Goal: Transaction & Acquisition: Book appointment/travel/reservation

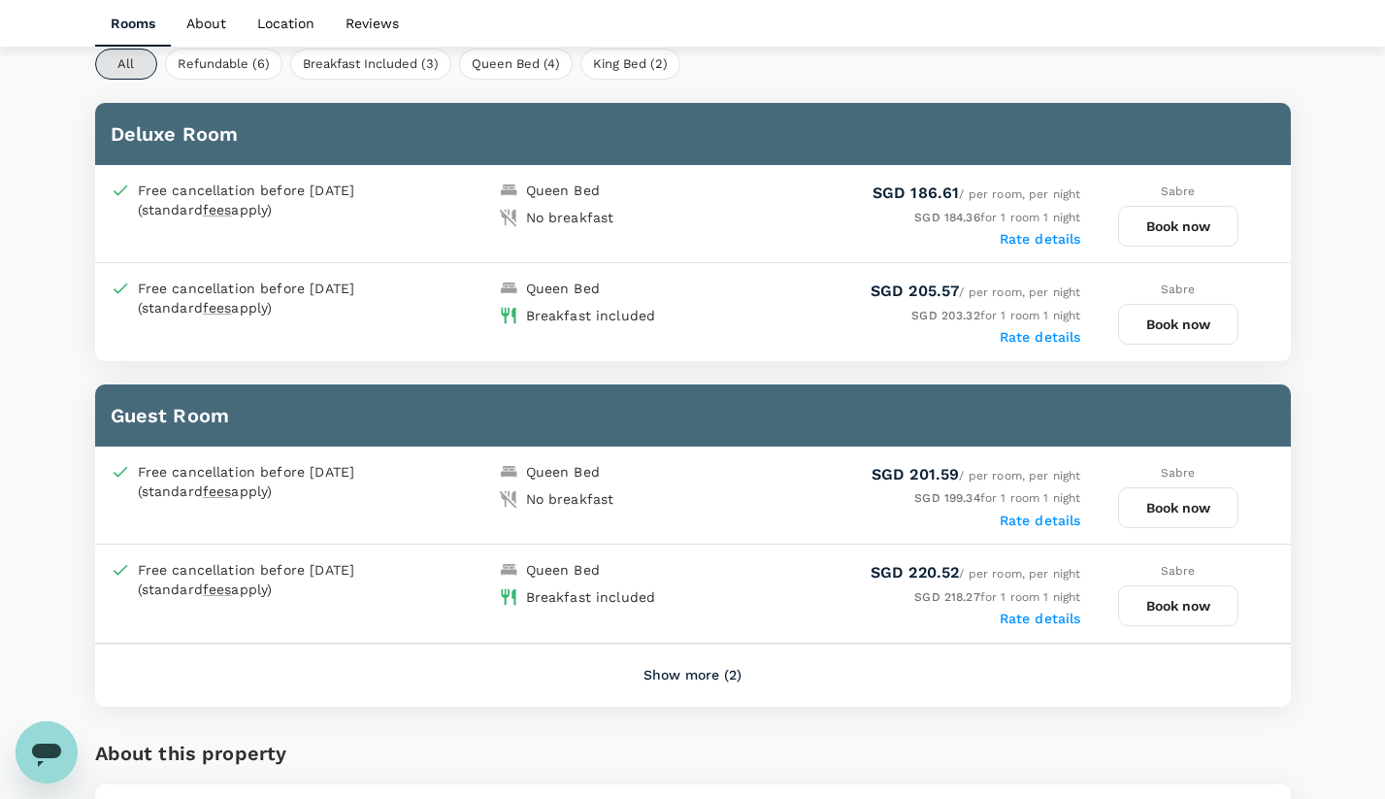
scroll to position [976, 0]
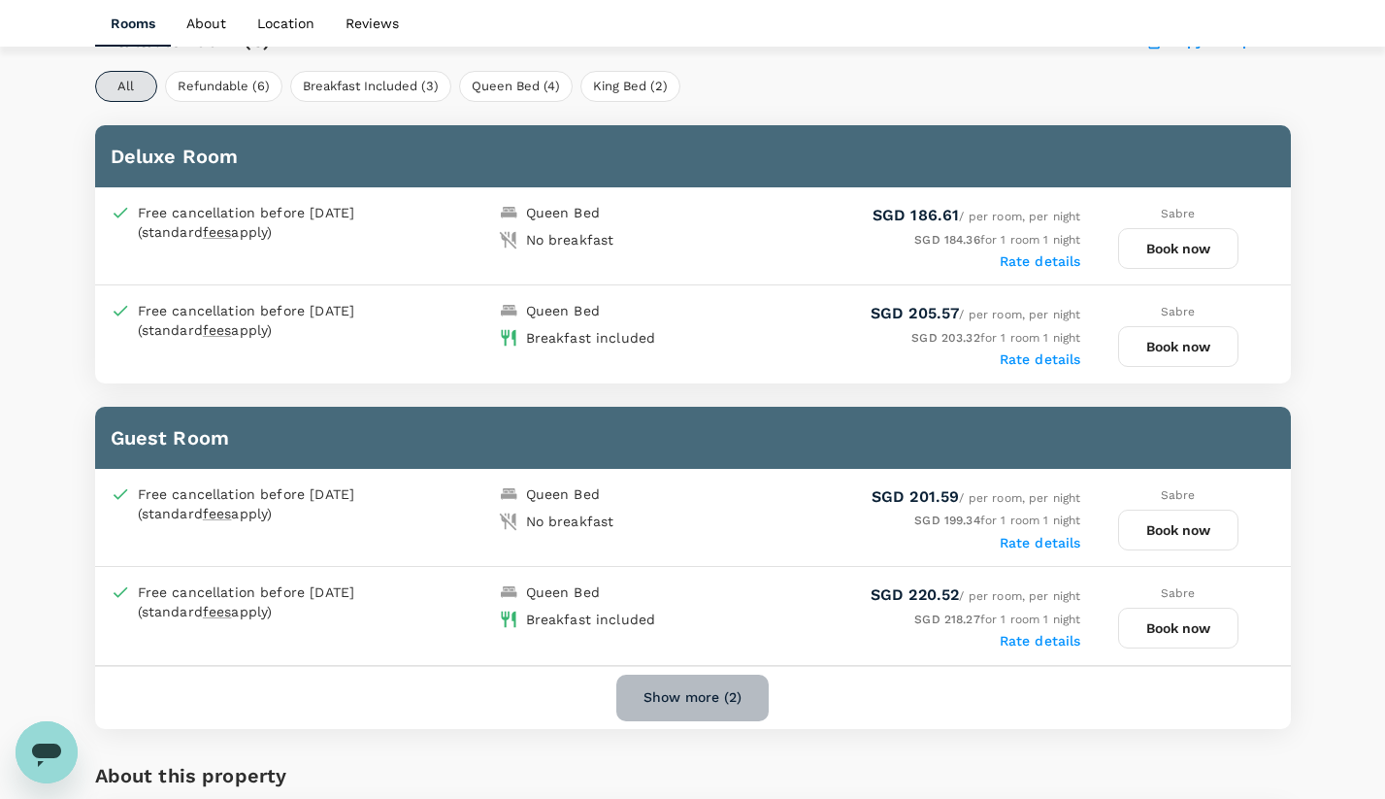
click at [683, 692] on button "Show more (2)" at bounding box center [692, 698] width 152 height 47
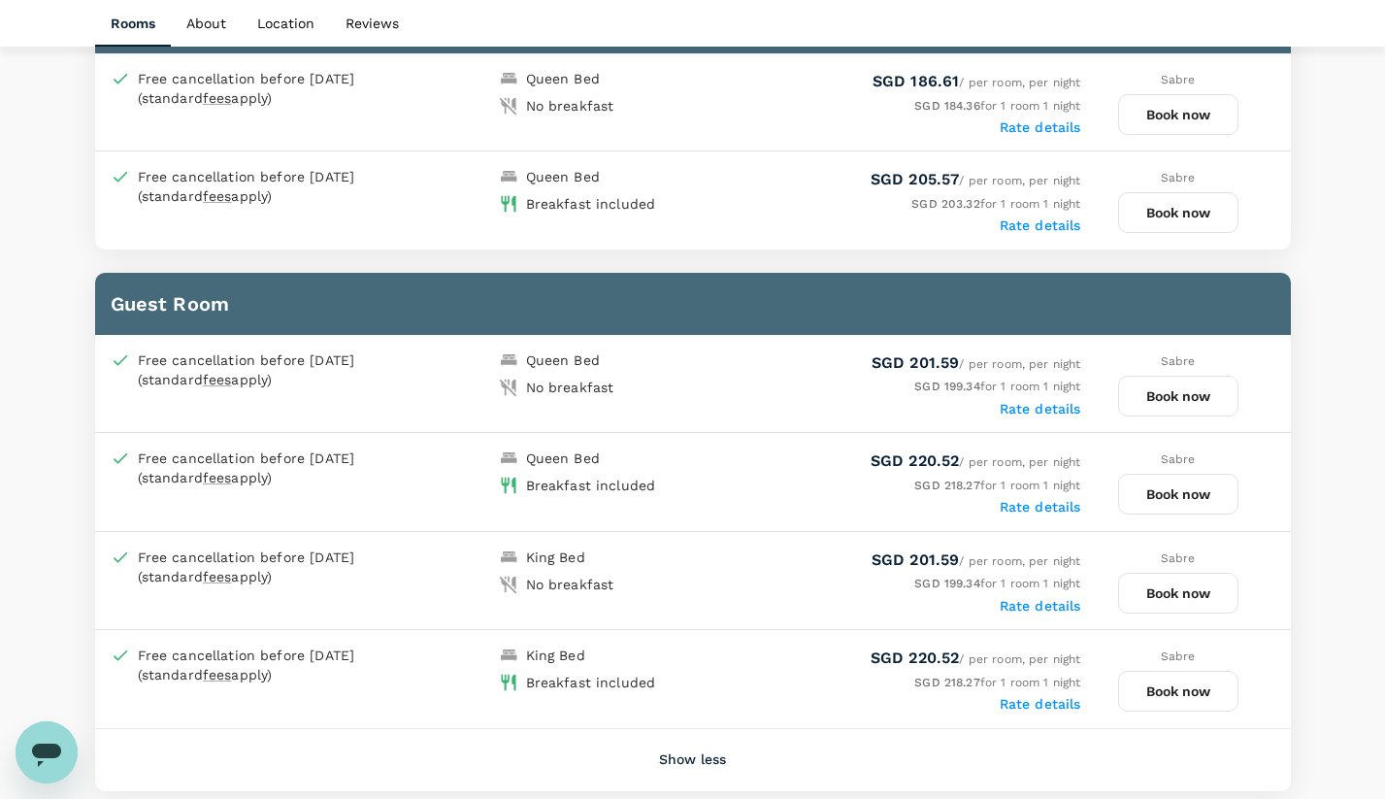
scroll to position [1107, 0]
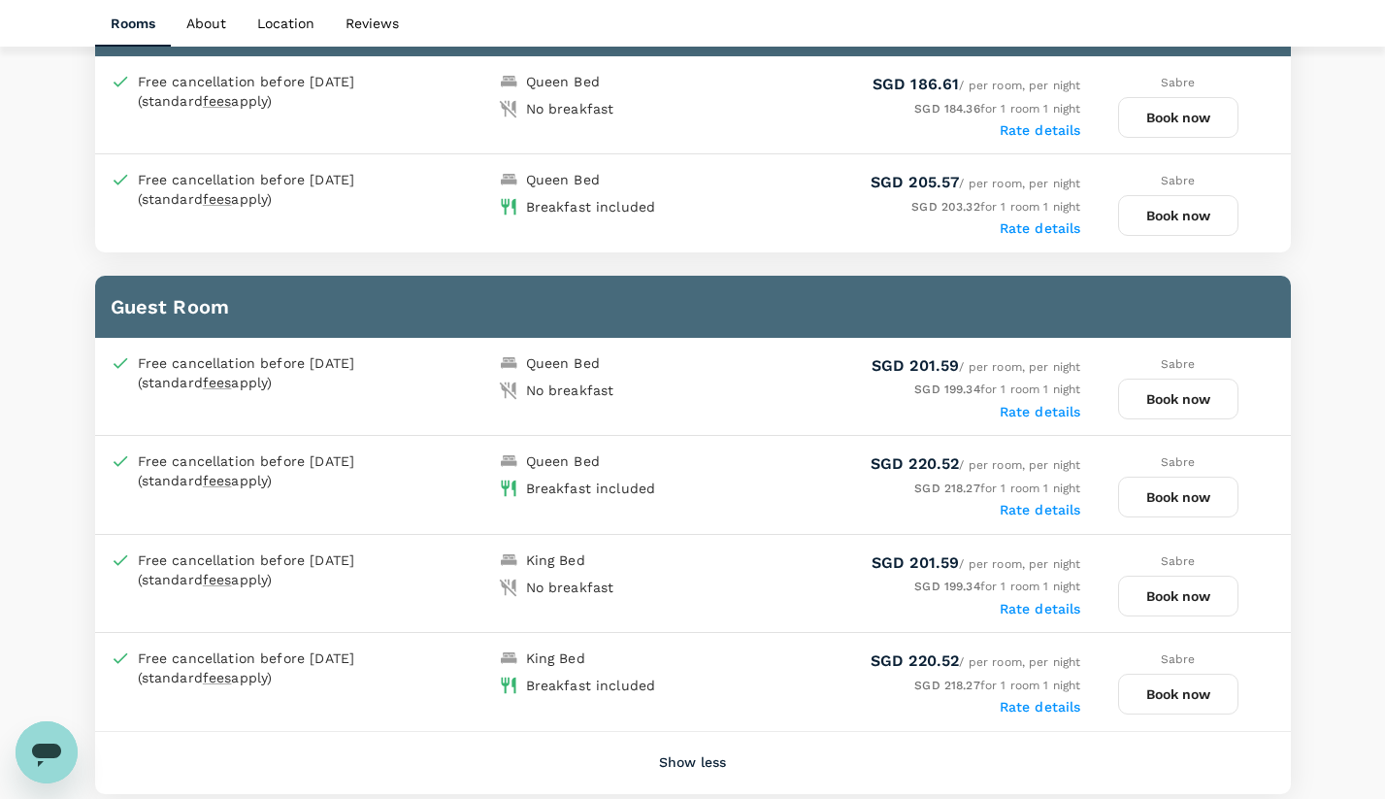
click at [1208, 203] on button "Book now" at bounding box center [1178, 215] width 120 height 41
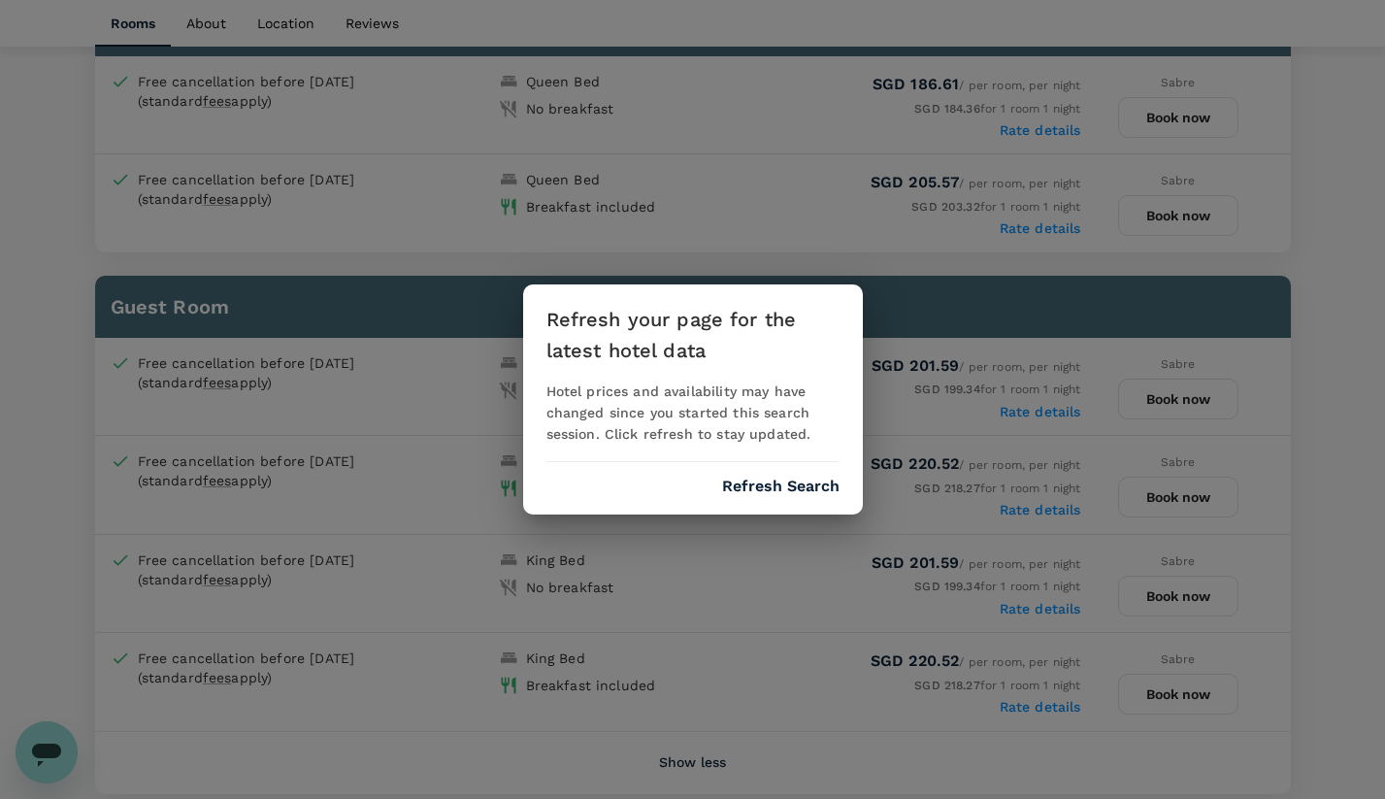
click at [786, 474] on div "Refresh your page for the latest hotel data Hotel prices and availability may h…" at bounding box center [693, 399] width 340 height 230
click at [809, 484] on button "Refresh Search" at bounding box center [780, 486] width 117 height 17
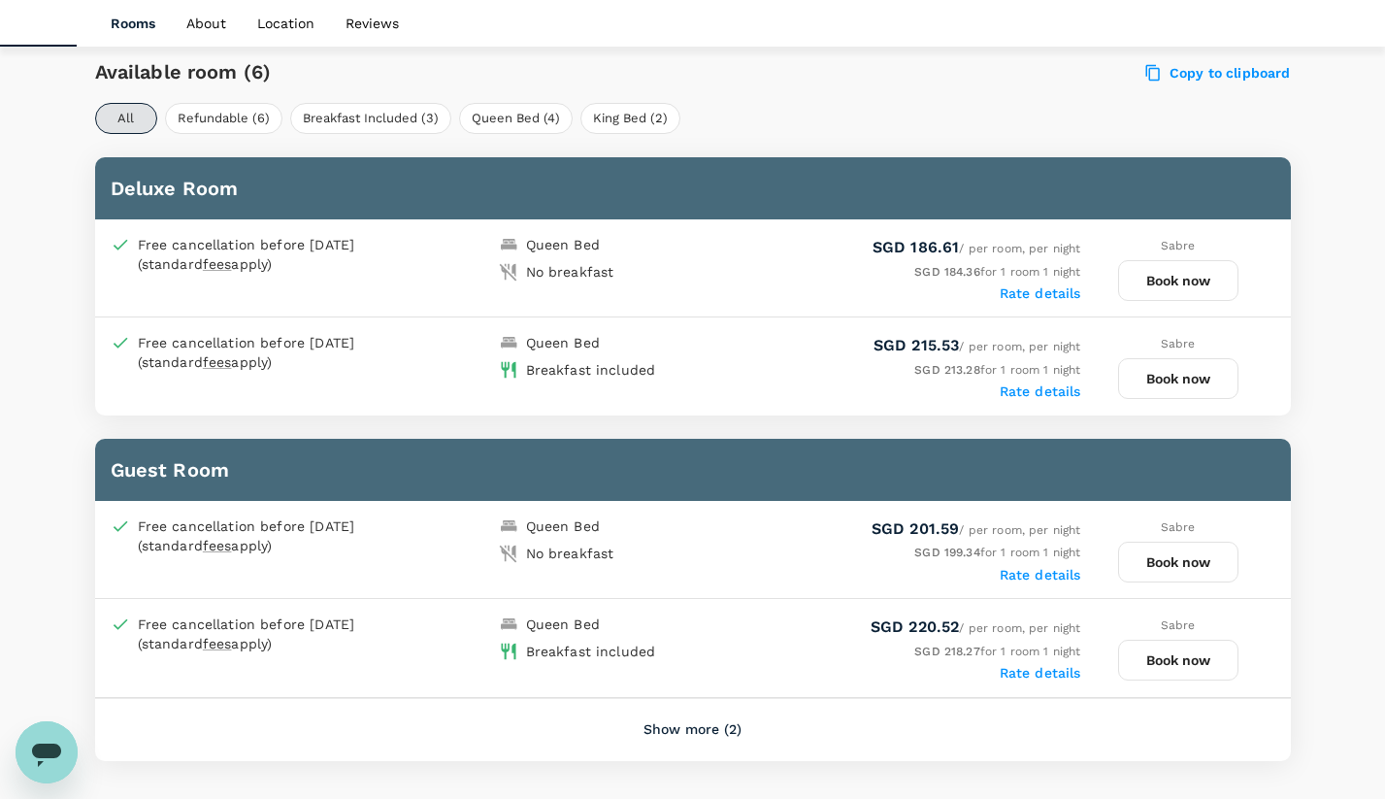
scroll to position [945, 0]
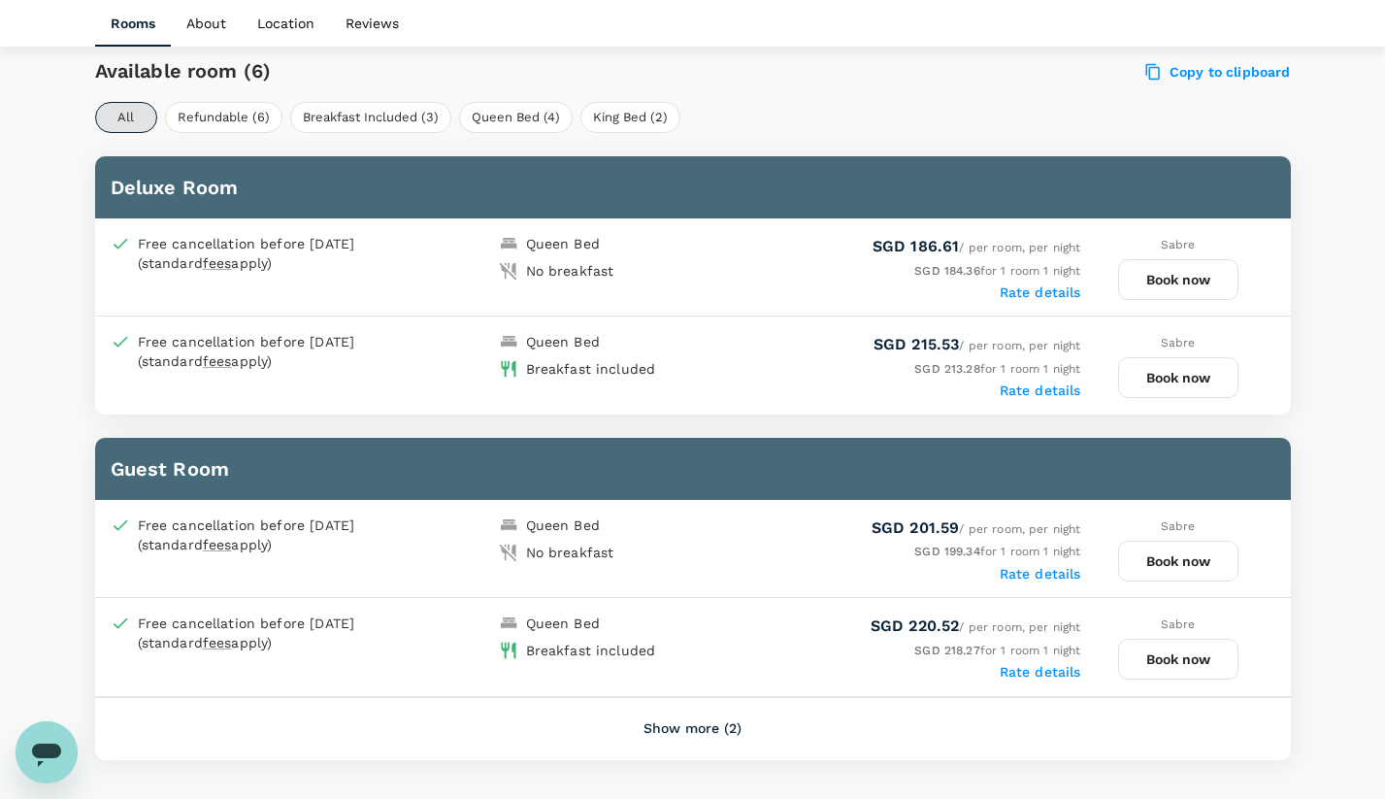
click at [1179, 375] on button "Book now" at bounding box center [1178, 377] width 120 height 41
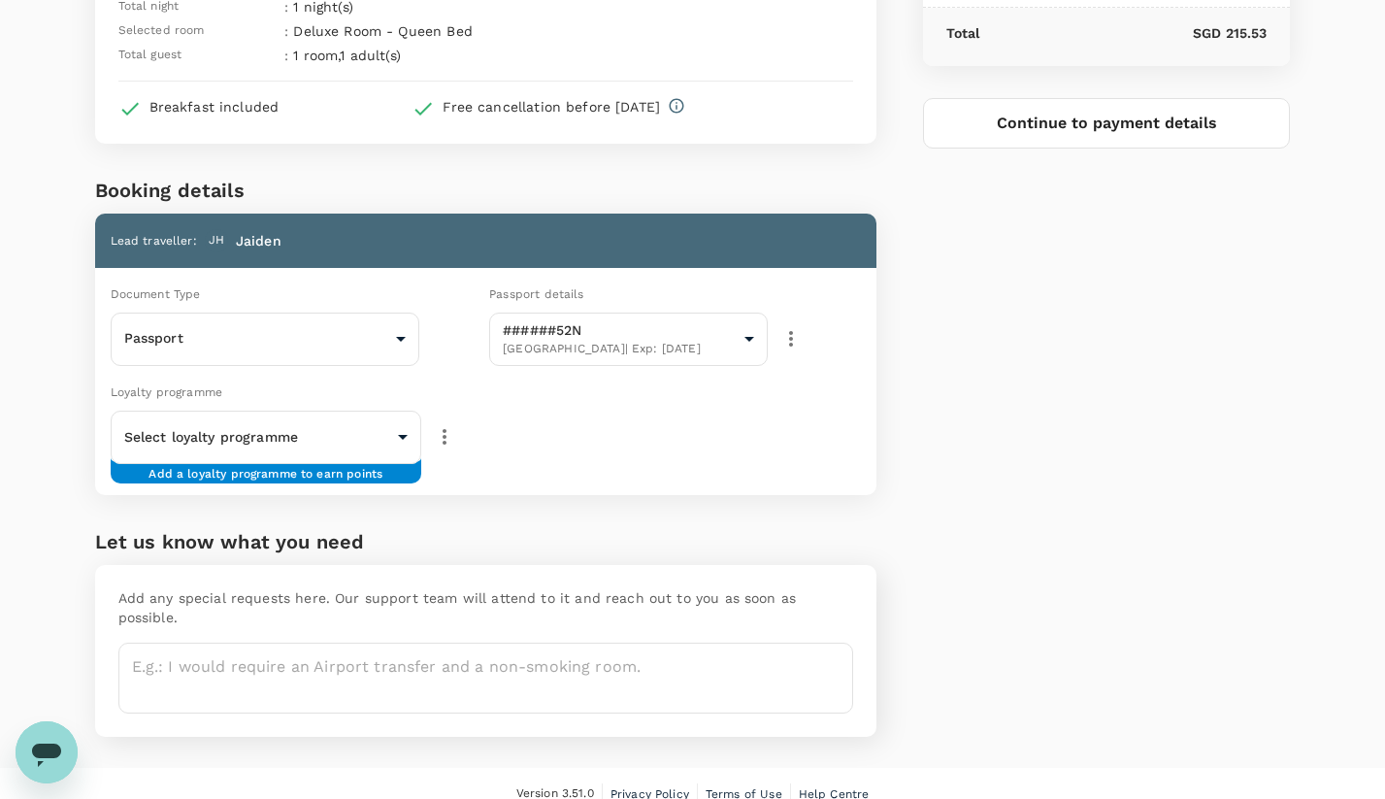
scroll to position [229, 0]
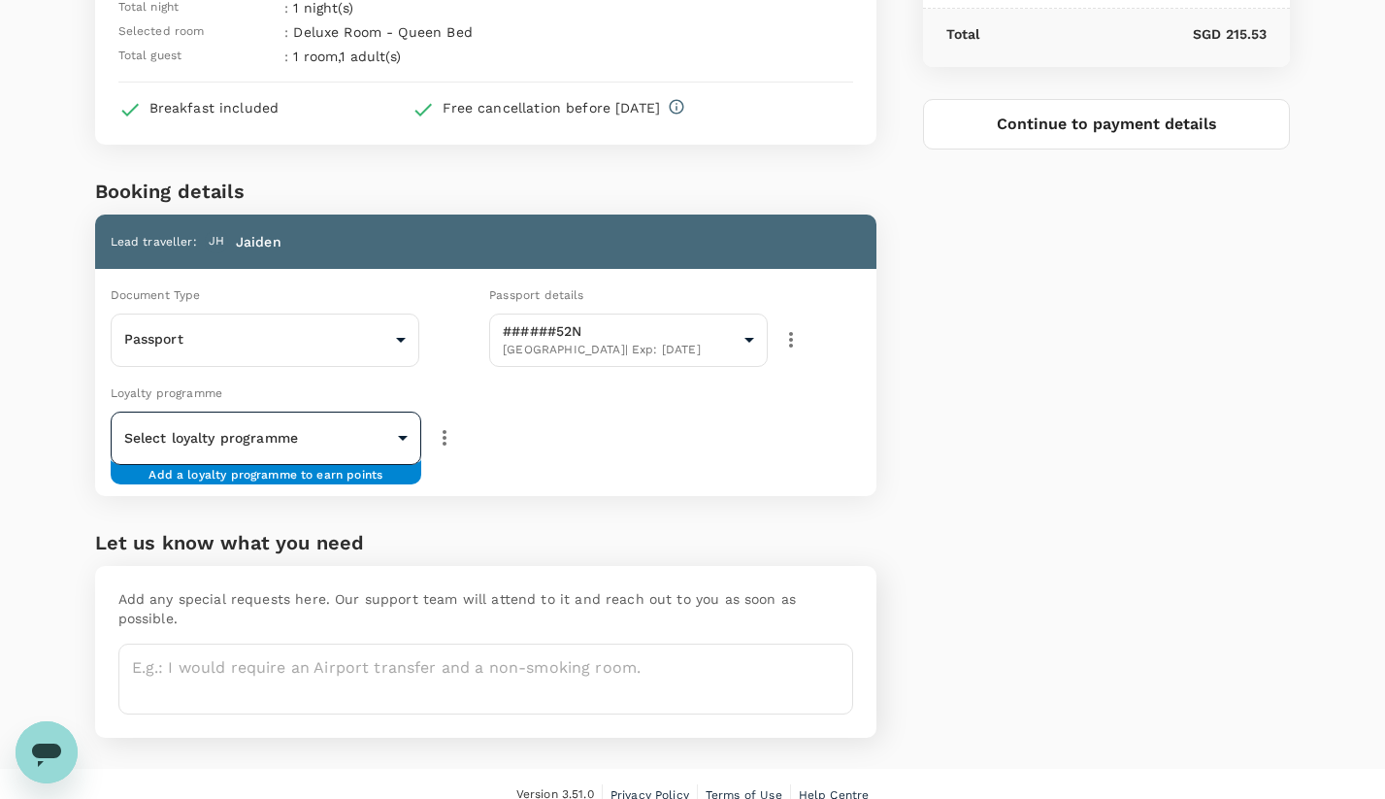
click at [378, 424] on body "Back to hotel details Review selection You've selected Four Points By Sheraton …" at bounding box center [692, 296] width 1385 height 1050
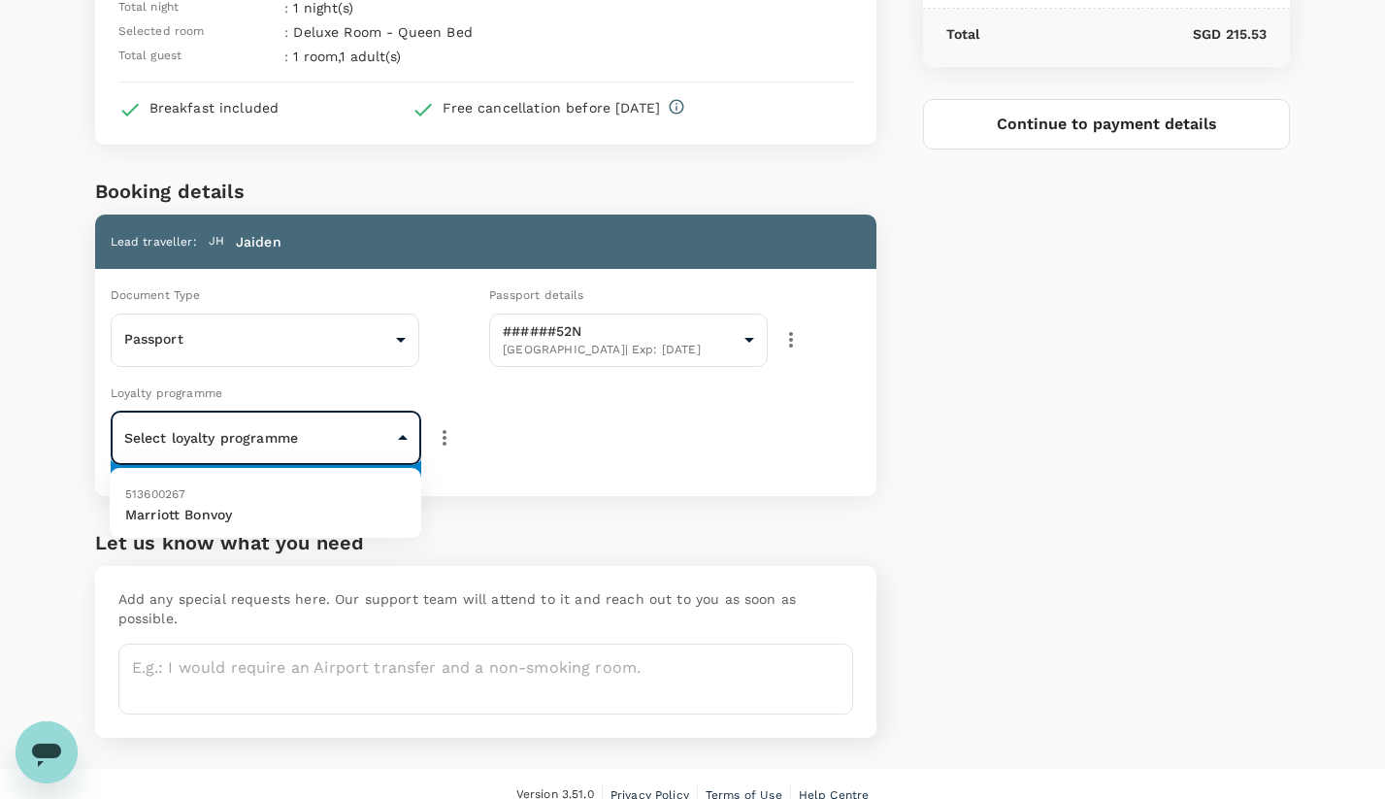
click at [312, 518] on p "Marriott Bonvoy" at bounding box center [265, 514] width 281 height 19
type input "9fc587d2-5874-46c2-897d-093871e627e1"
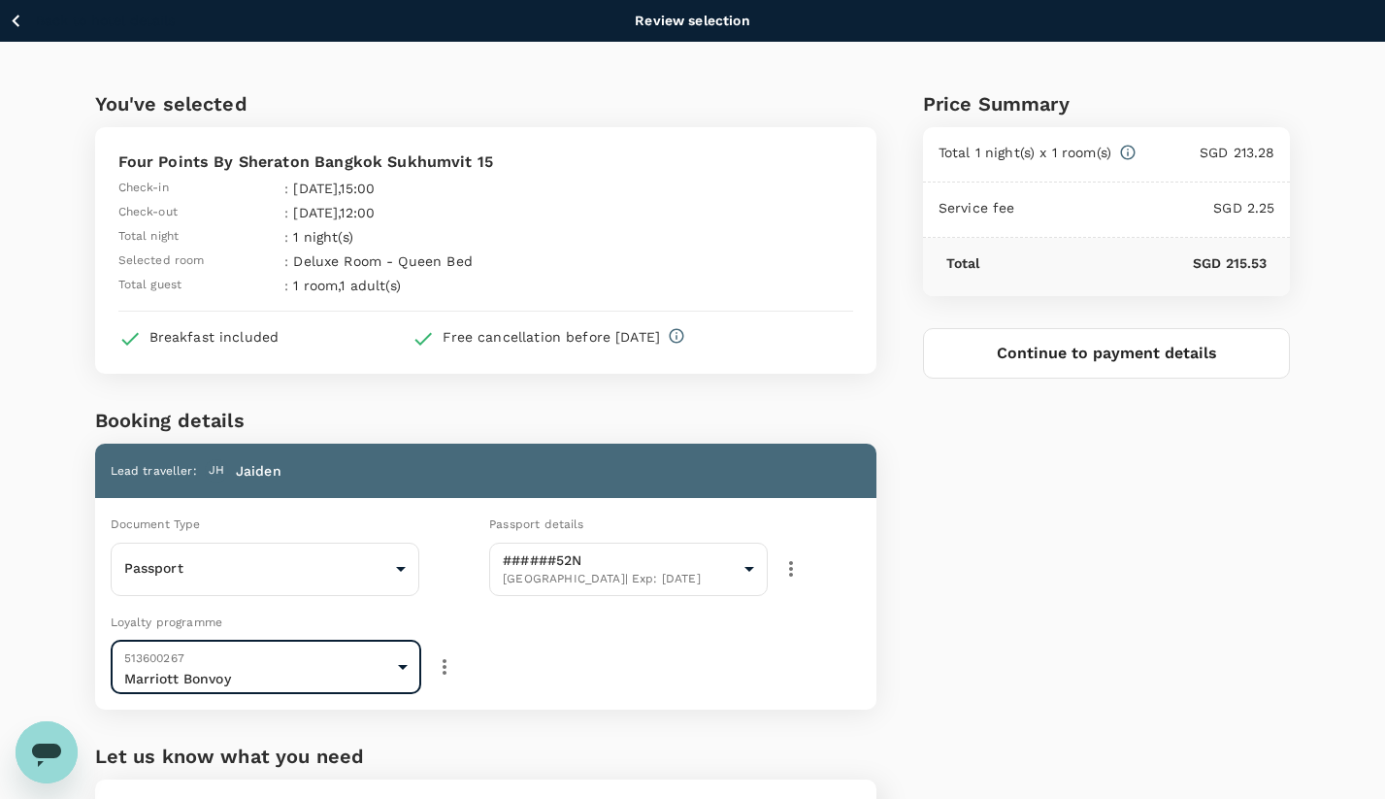
scroll to position [0, 0]
click at [1047, 361] on button "Continue to payment details" at bounding box center [1107, 353] width 368 height 50
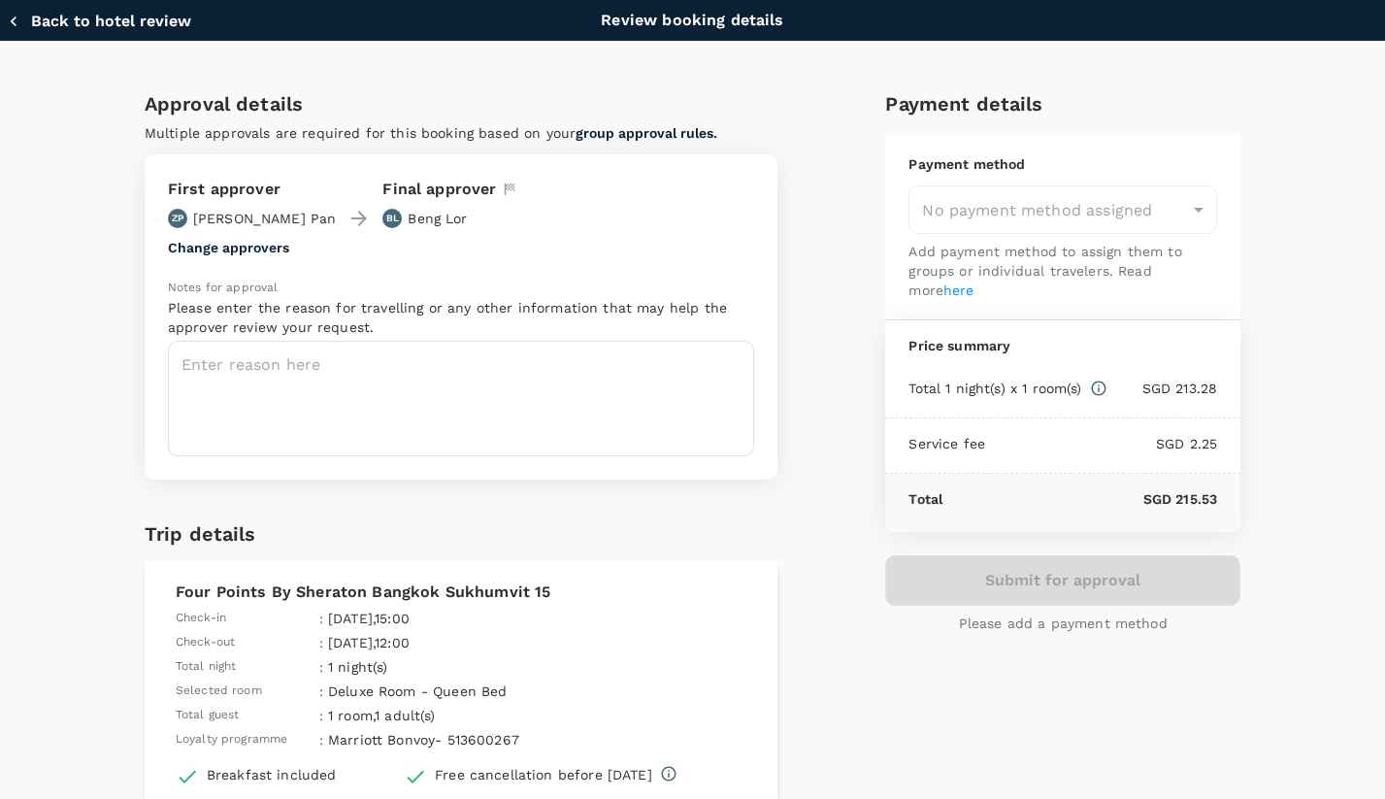
type input "9fbbbe2b-f4ca-495e-a82e-e84c83b30aa5"
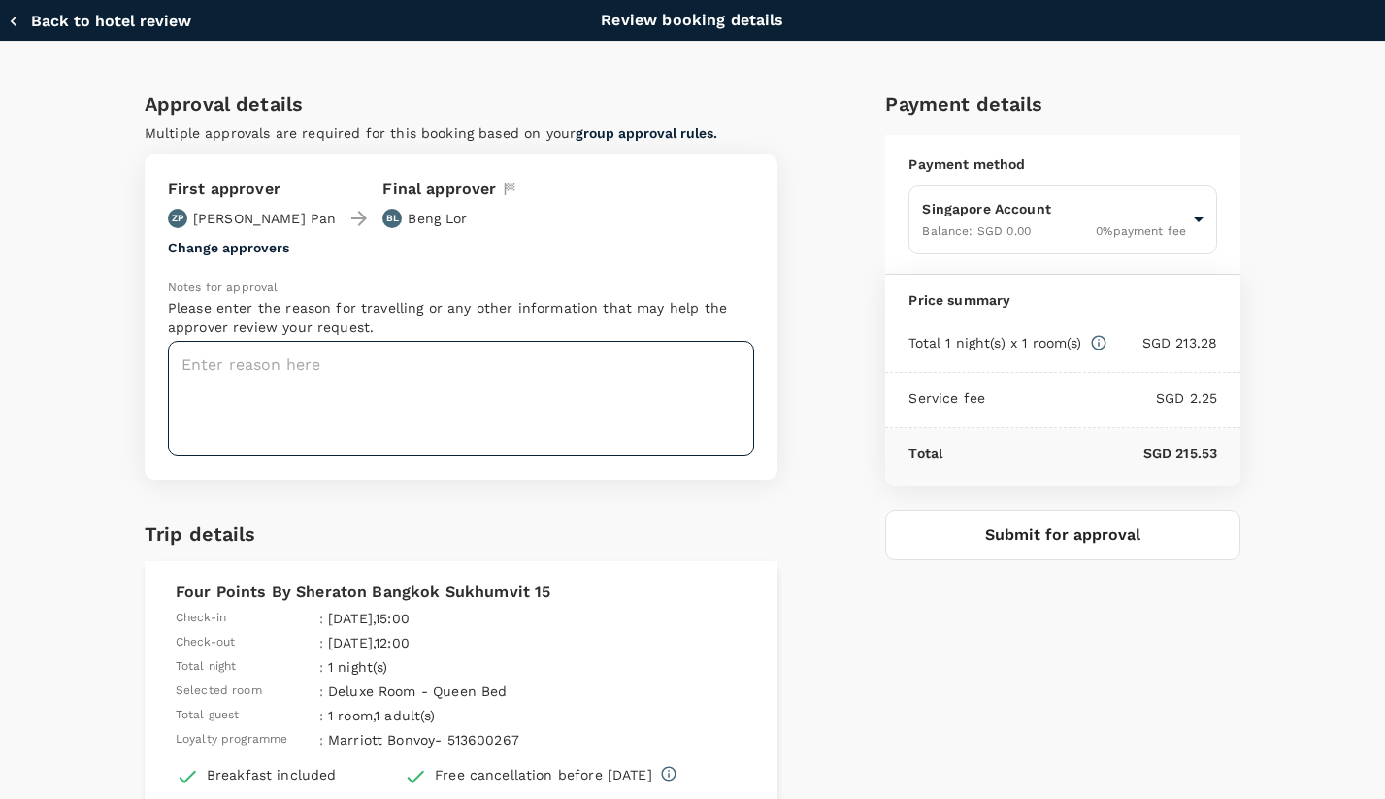
click at [508, 412] on textarea at bounding box center [461, 399] width 586 height 116
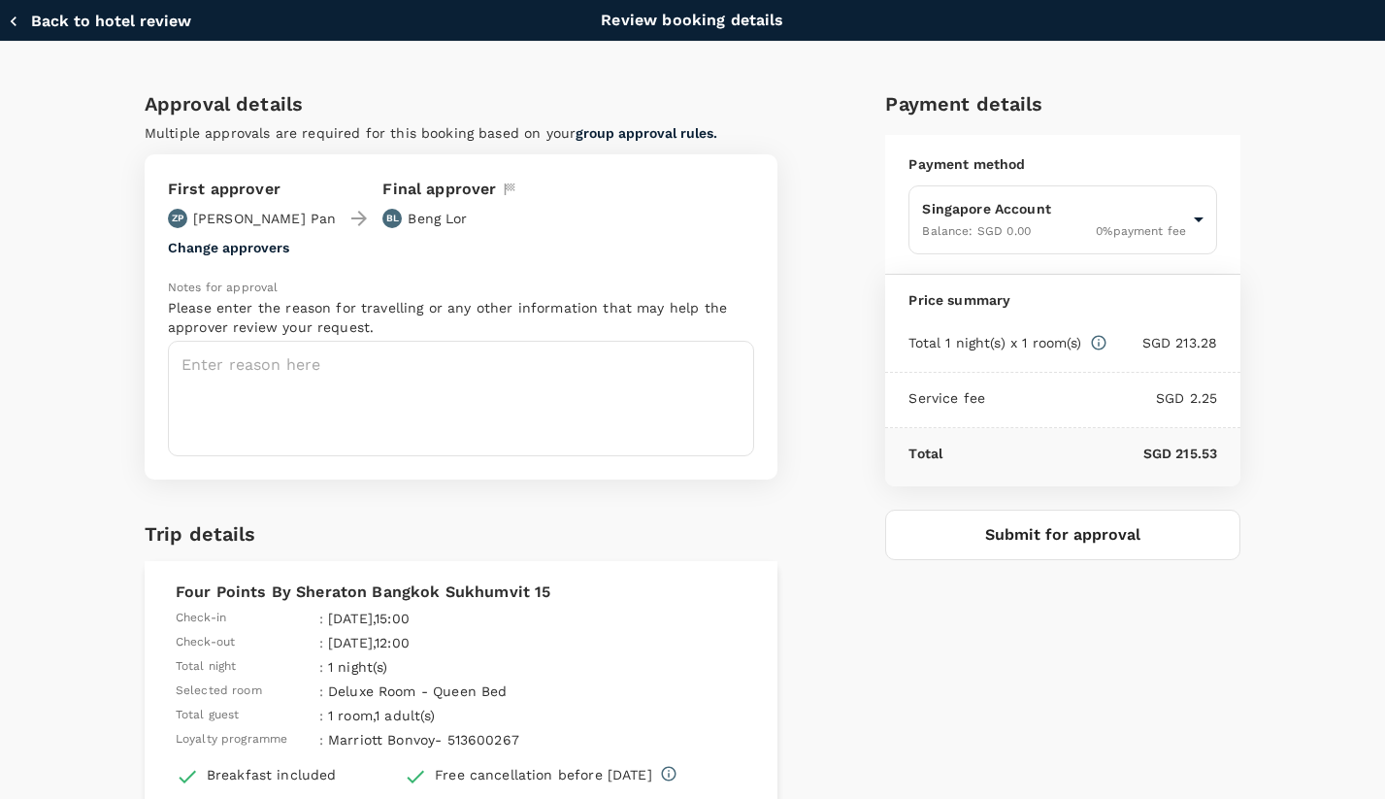
click at [508, 412] on textarea at bounding box center [461, 399] width 586 height 116
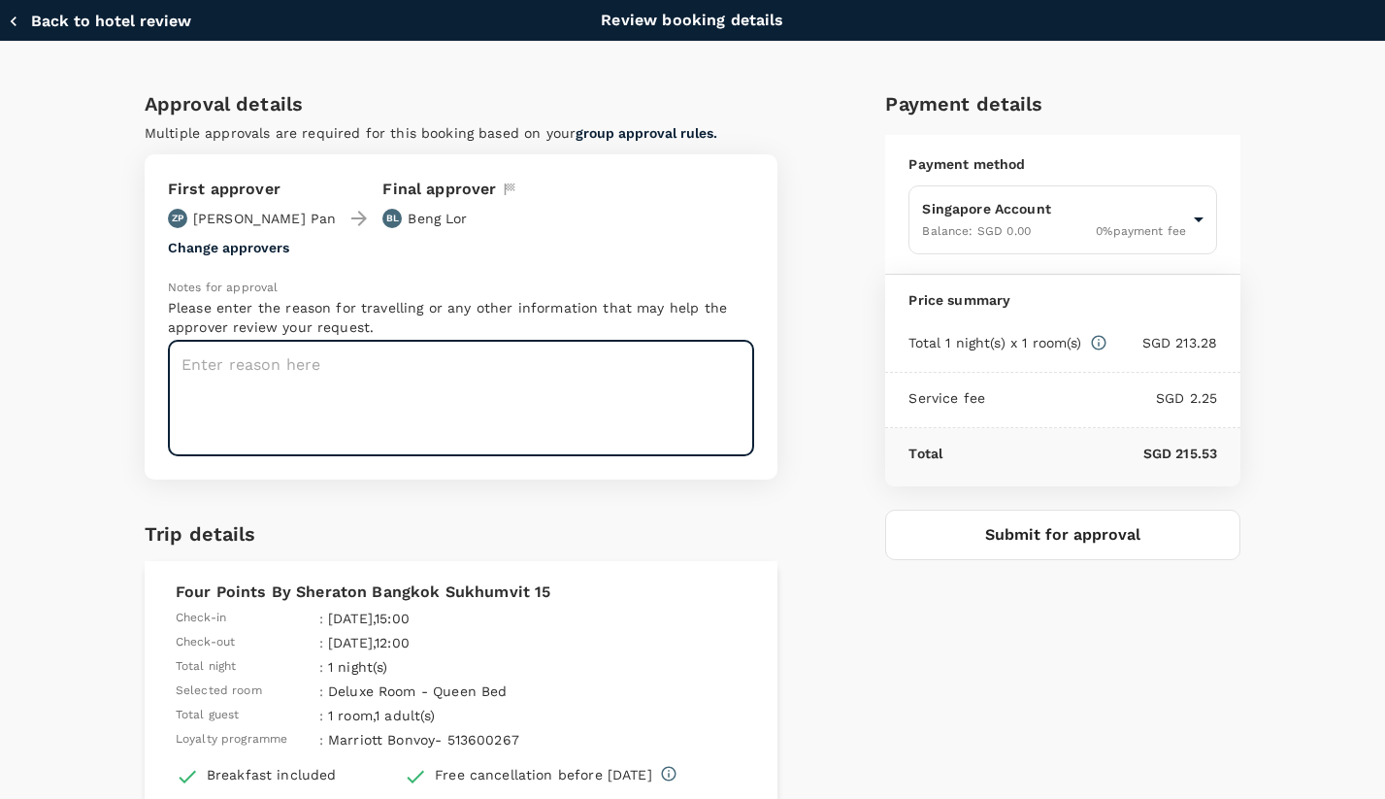
click at [508, 412] on textarea at bounding box center [461, 399] width 586 height 116
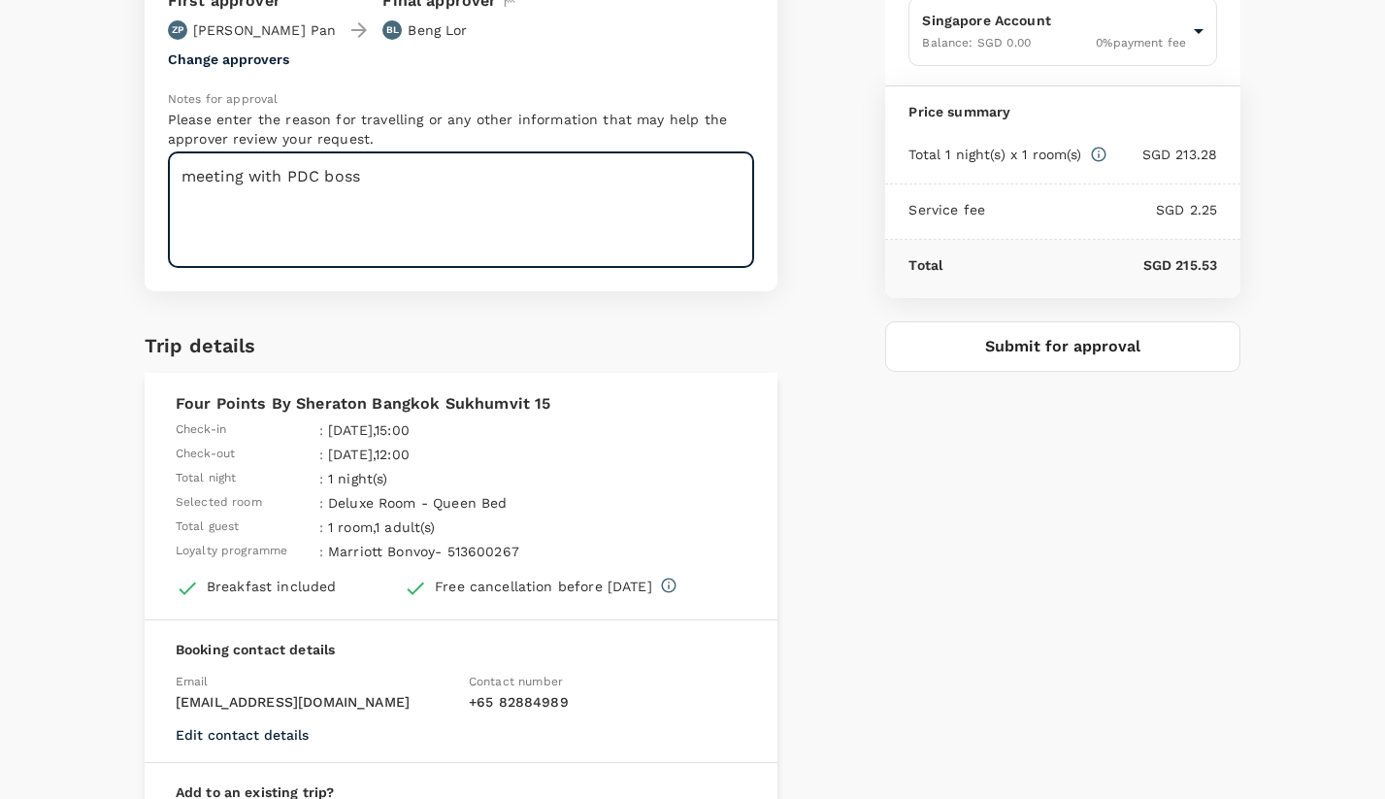
scroll to position [200, 0]
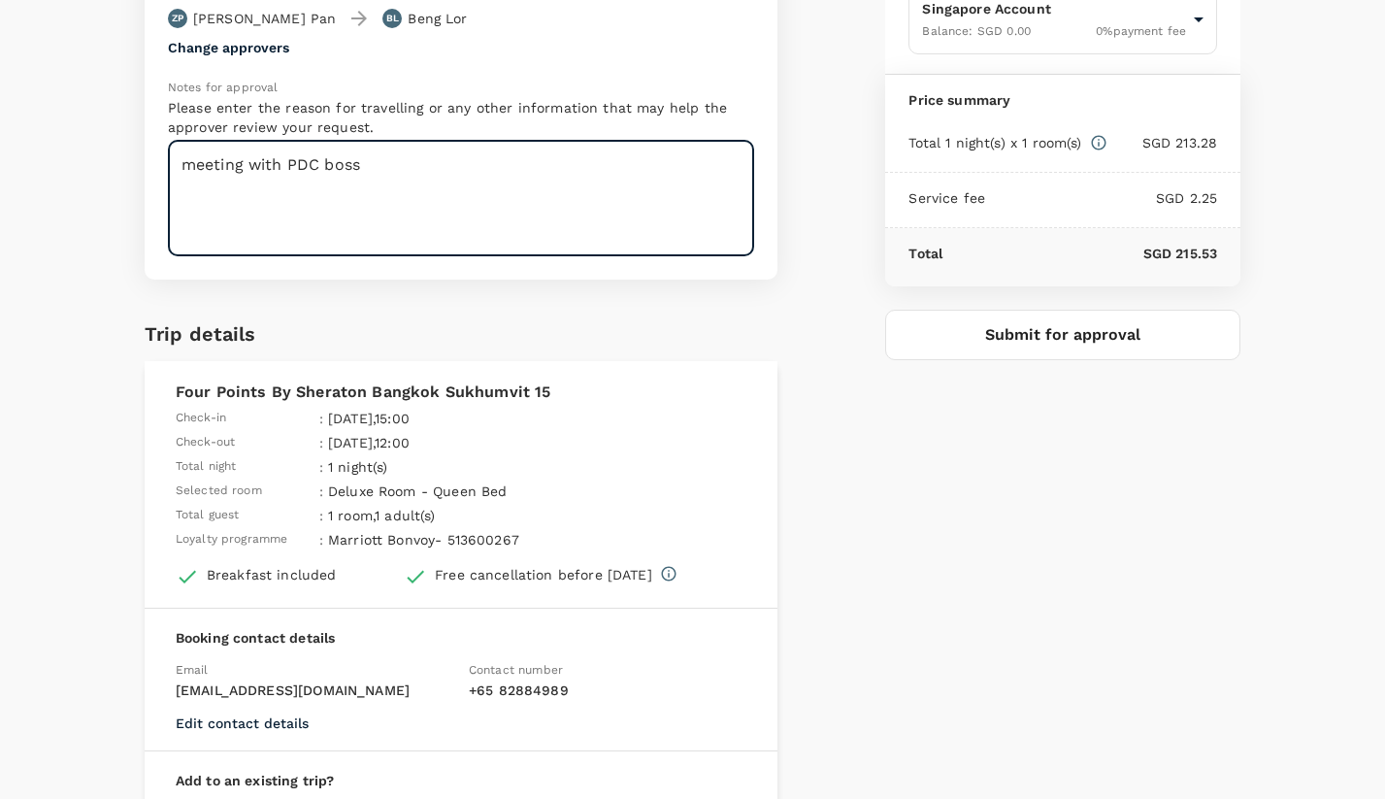
type textarea "meeting with PDC boss"
click at [999, 346] on button "Submit for approval" at bounding box center [1062, 335] width 355 height 50
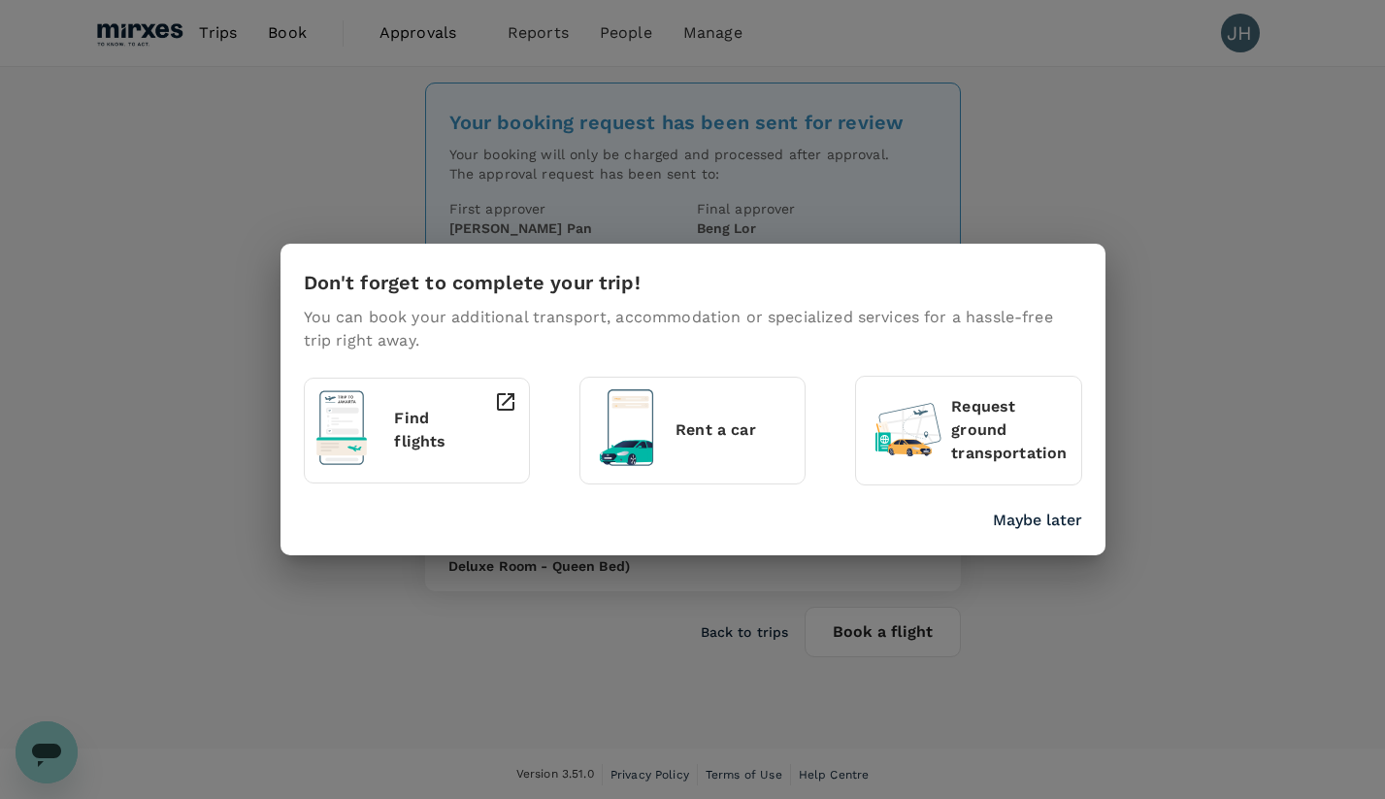
click at [1017, 521] on p "Maybe later" at bounding box center [1037, 520] width 89 height 23
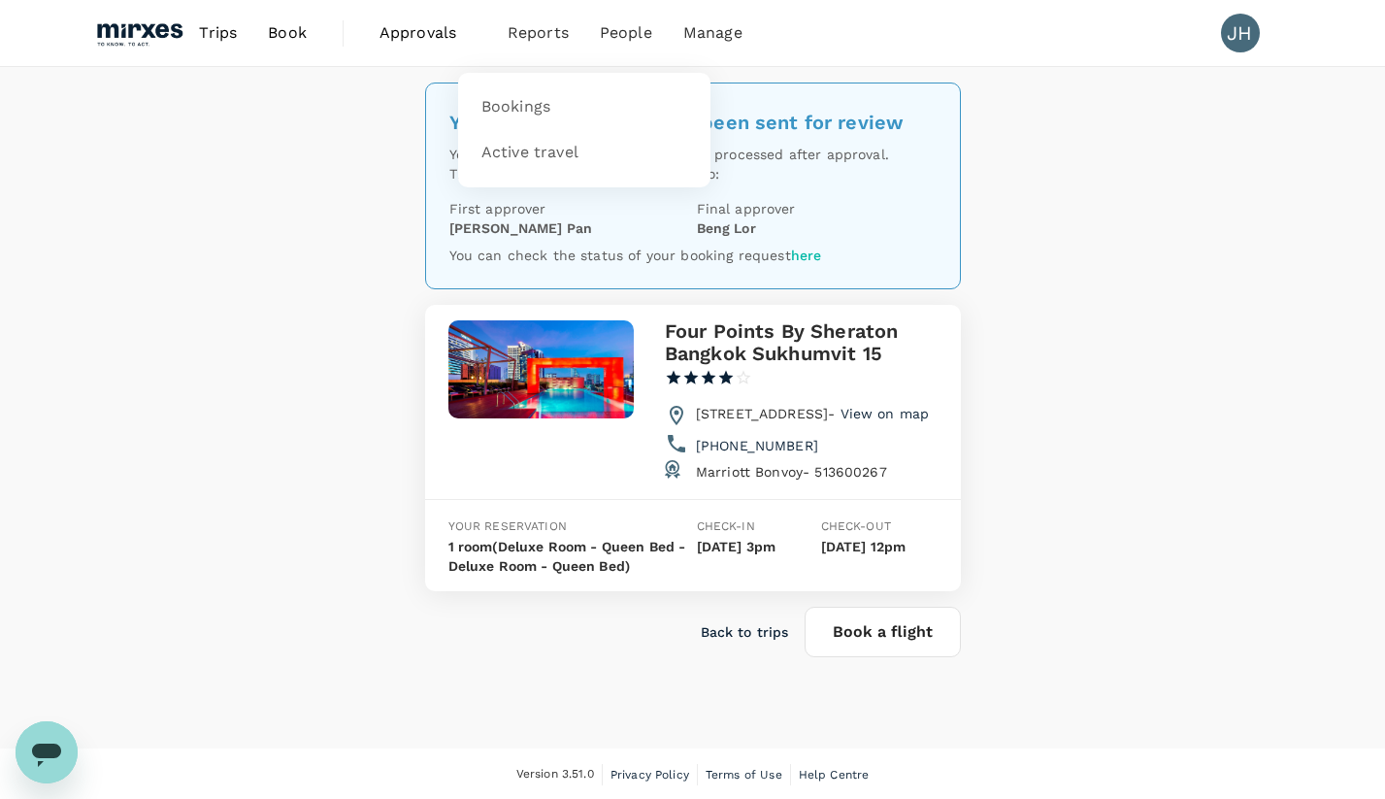
click at [522, 35] on span "Reports" at bounding box center [538, 32] width 61 height 23
click at [496, 104] on span "Bookings" at bounding box center [515, 107] width 69 height 22
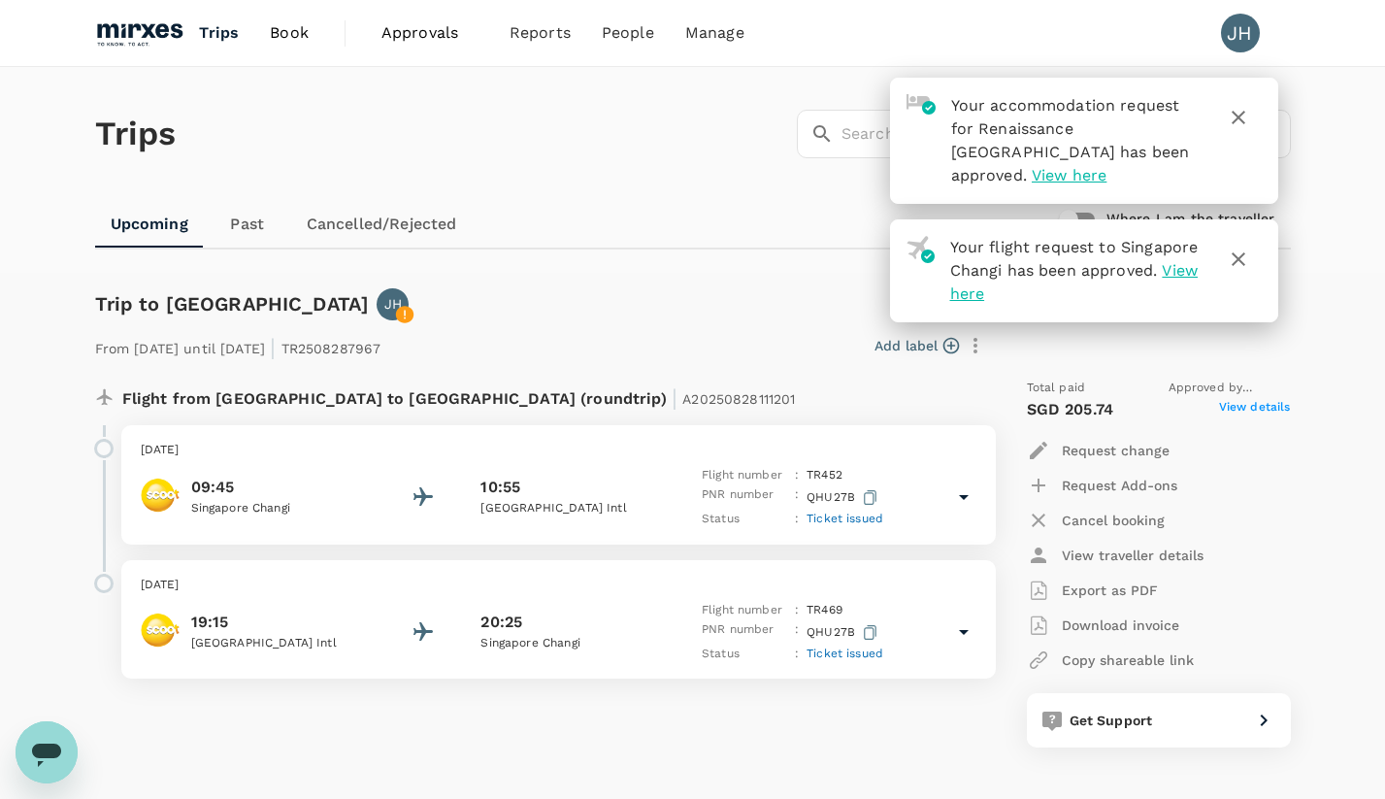
click at [950, 502] on div "09:45 Singapore Changi 10:55 Kuala Lumpur Intl Flight number : TR 452 PNR numbe…" at bounding box center [559, 497] width 836 height 63
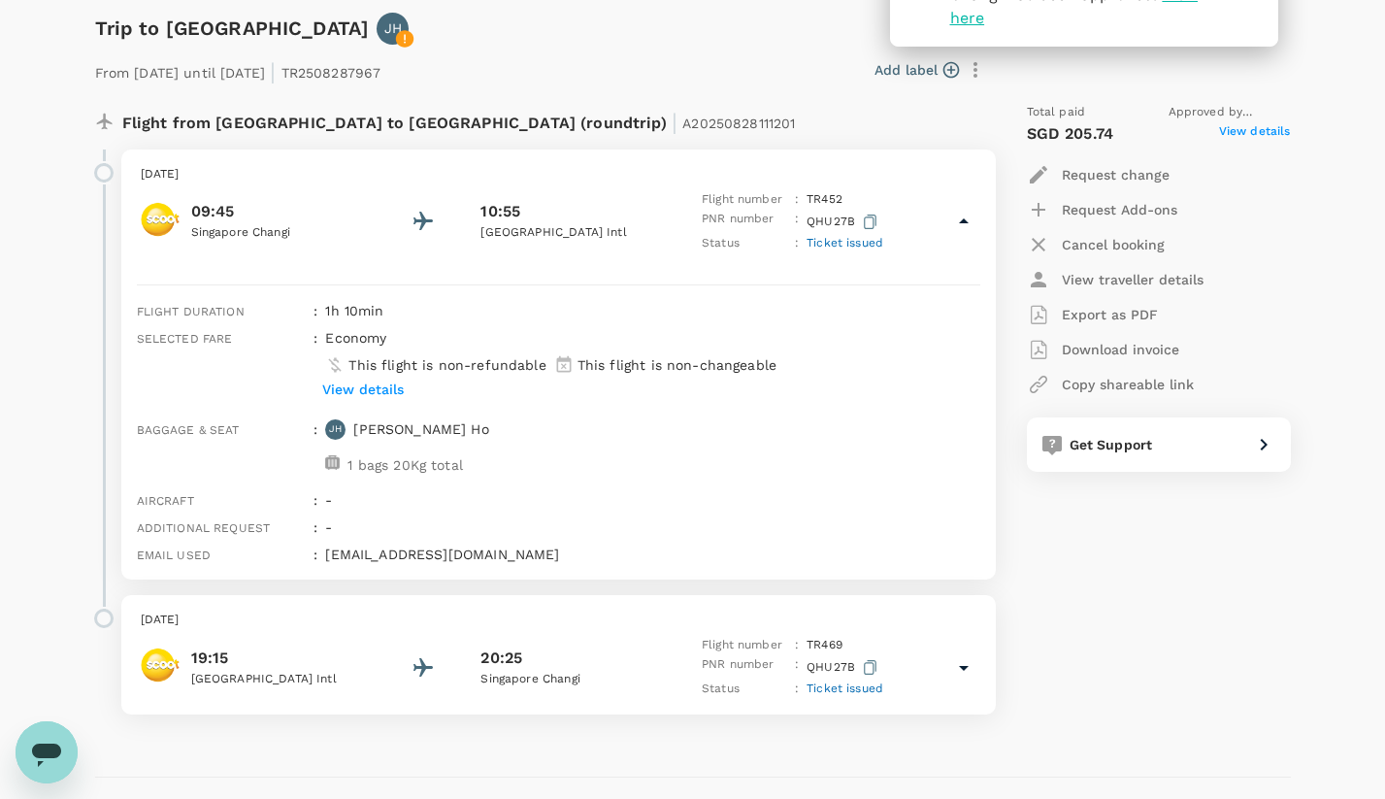
scroll to position [276, 0]
click at [491, 670] on p "Singapore Changi" at bounding box center [567, 679] width 175 height 19
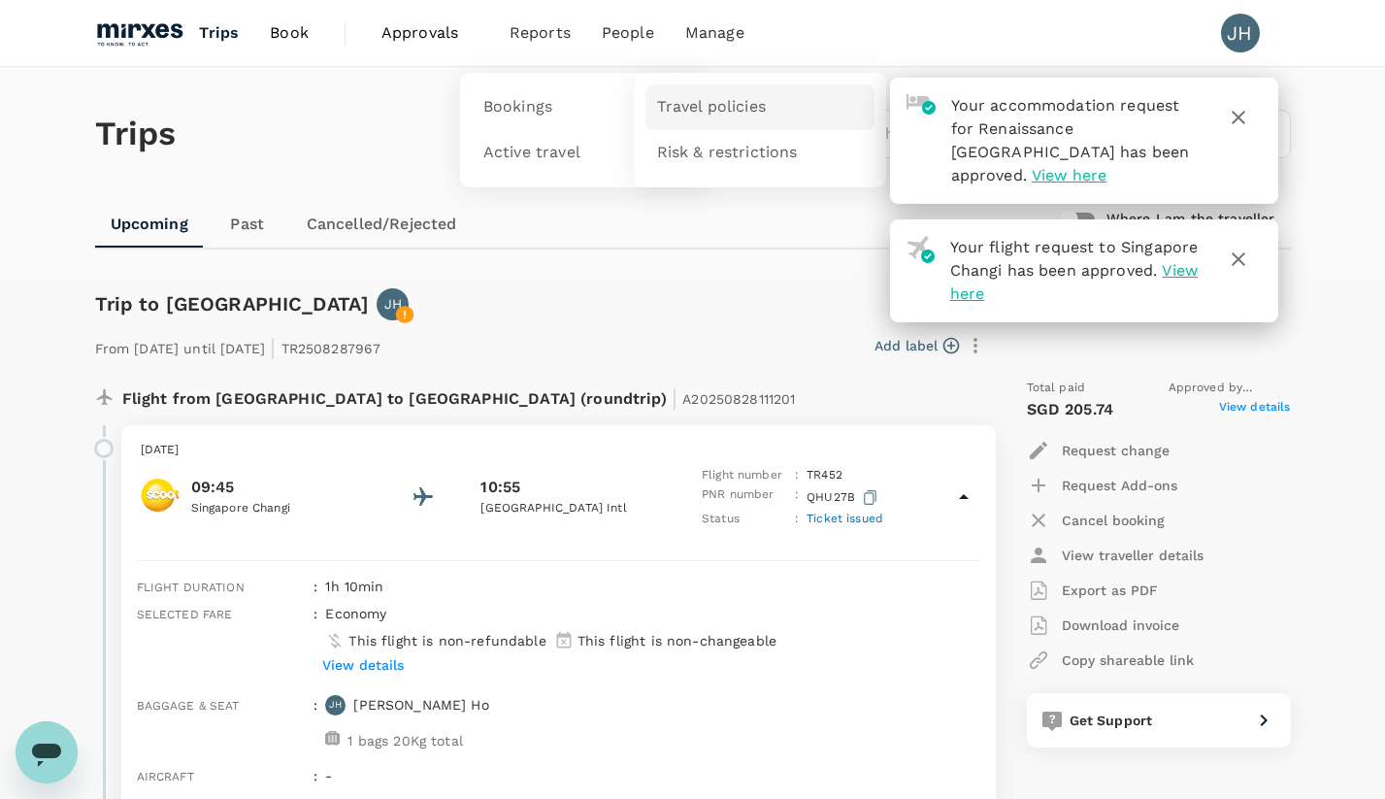
scroll to position [0, 0]
click at [510, 103] on span "Bookings" at bounding box center [517, 107] width 69 height 22
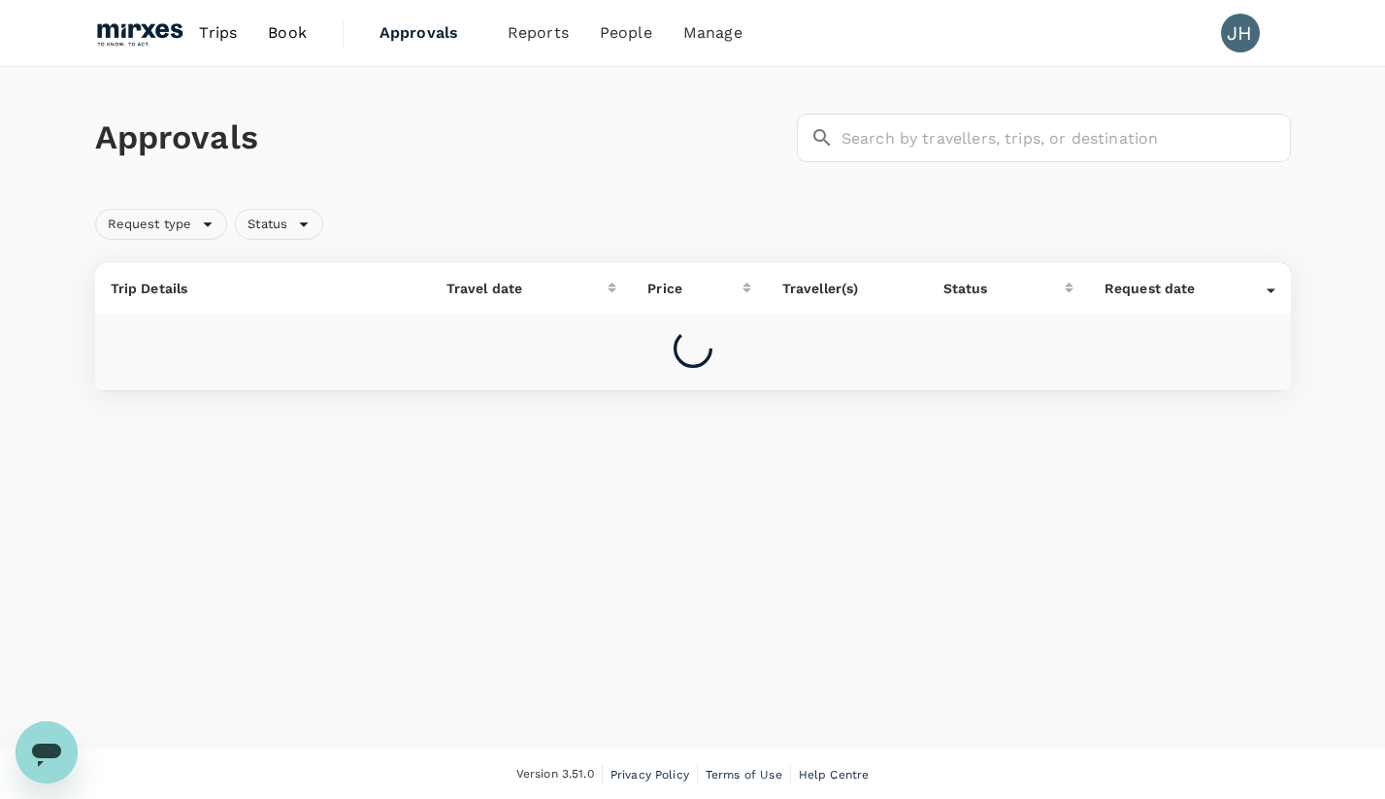
click at [244, 31] on link "Trips" at bounding box center [217, 33] width 69 height 66
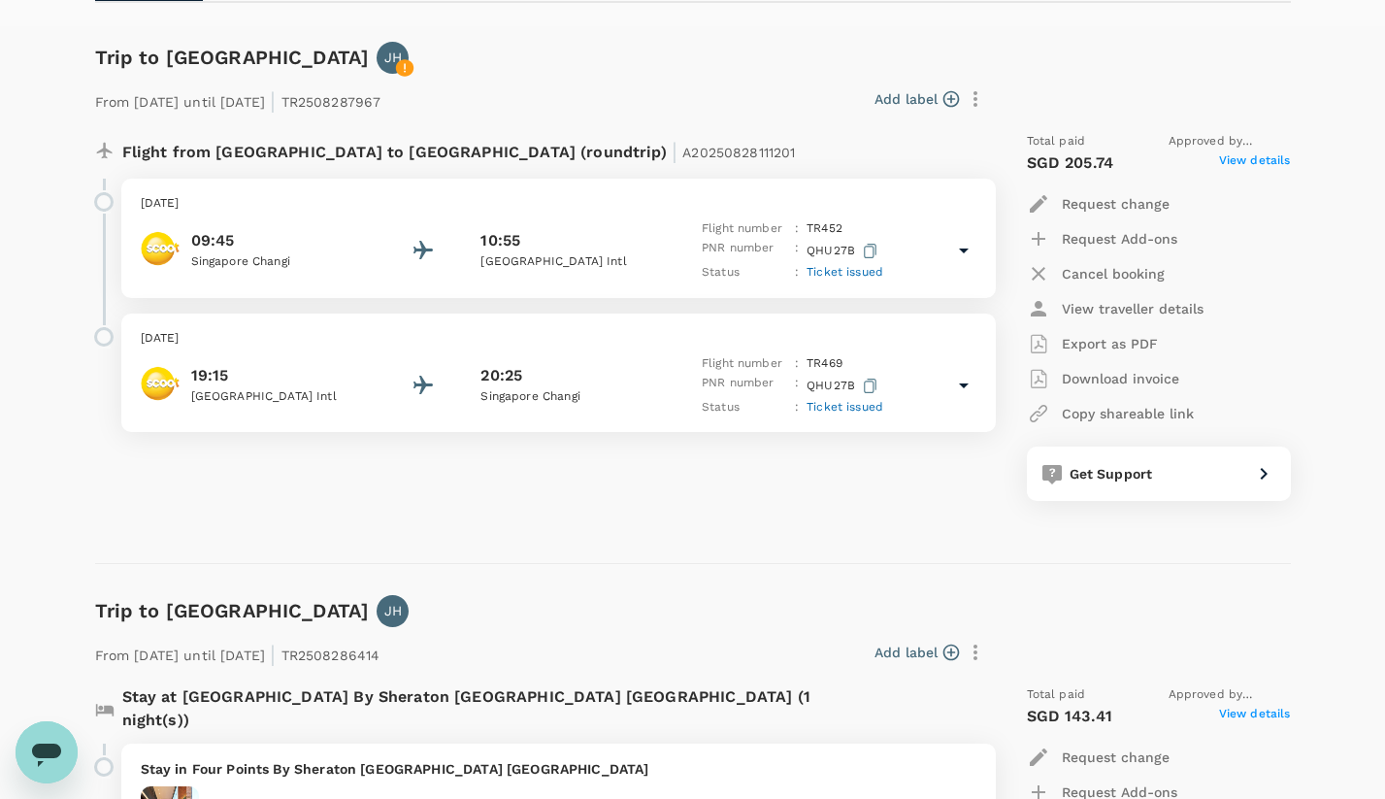
scroll to position [251, 0]
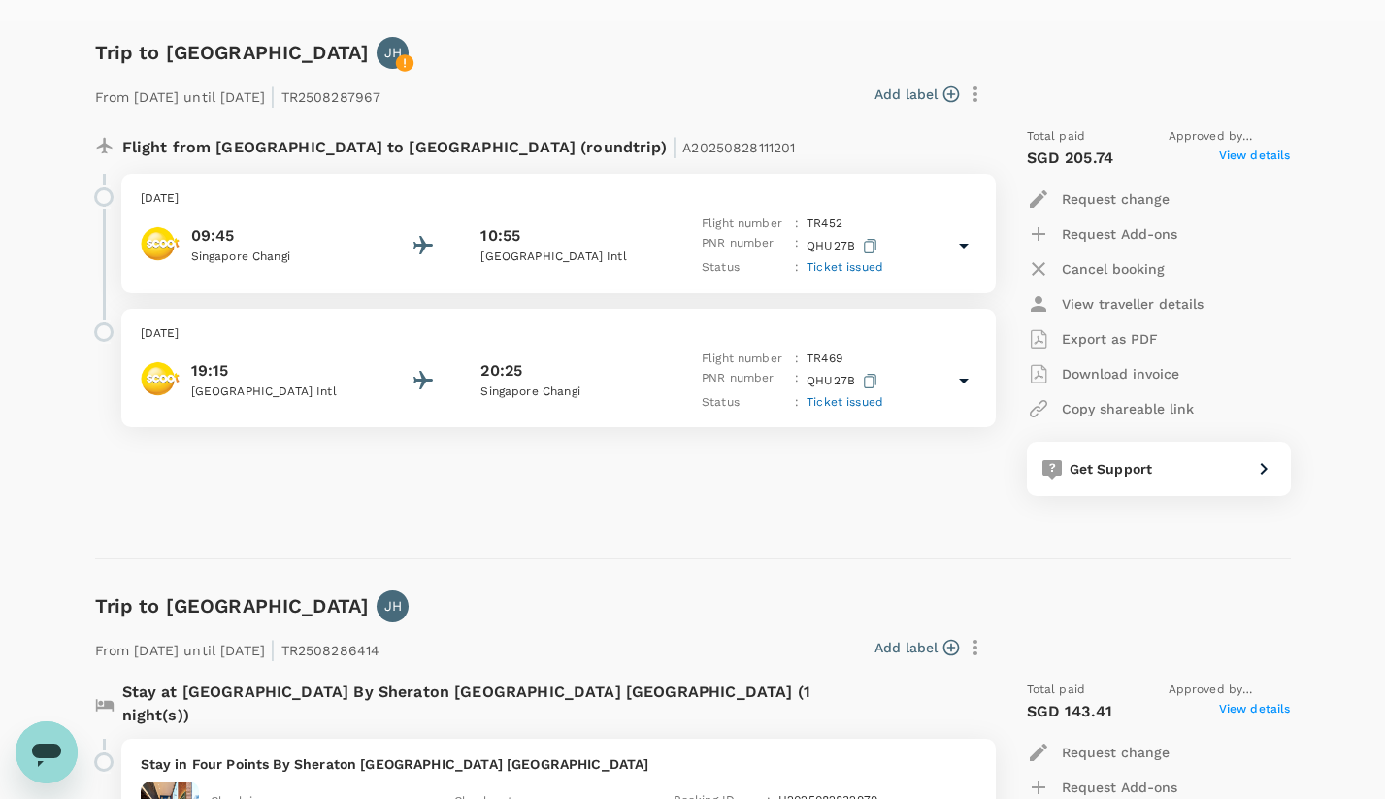
click at [970, 248] on icon at bounding box center [963, 245] width 23 height 23
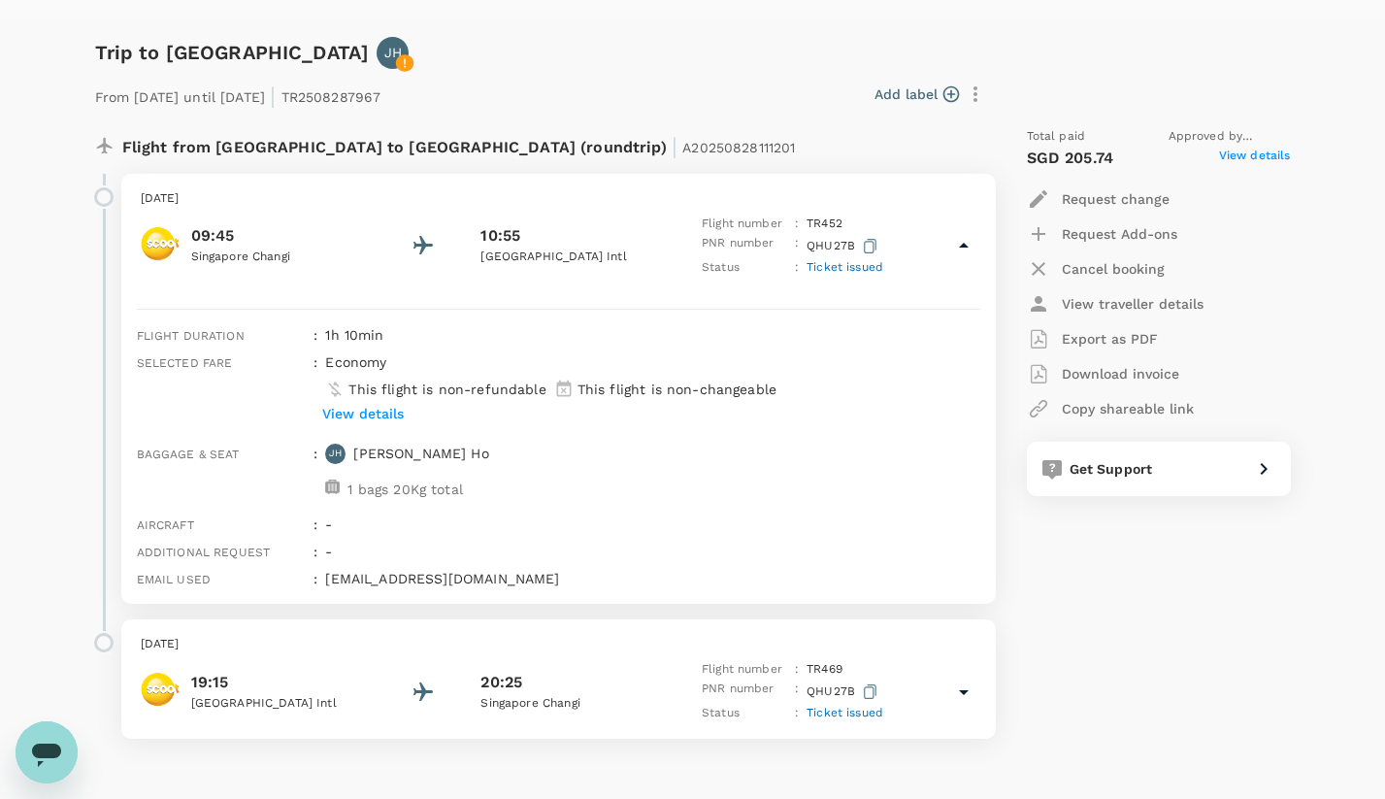
click at [362, 411] on p "View details" at bounding box center [363, 413] width 82 height 19
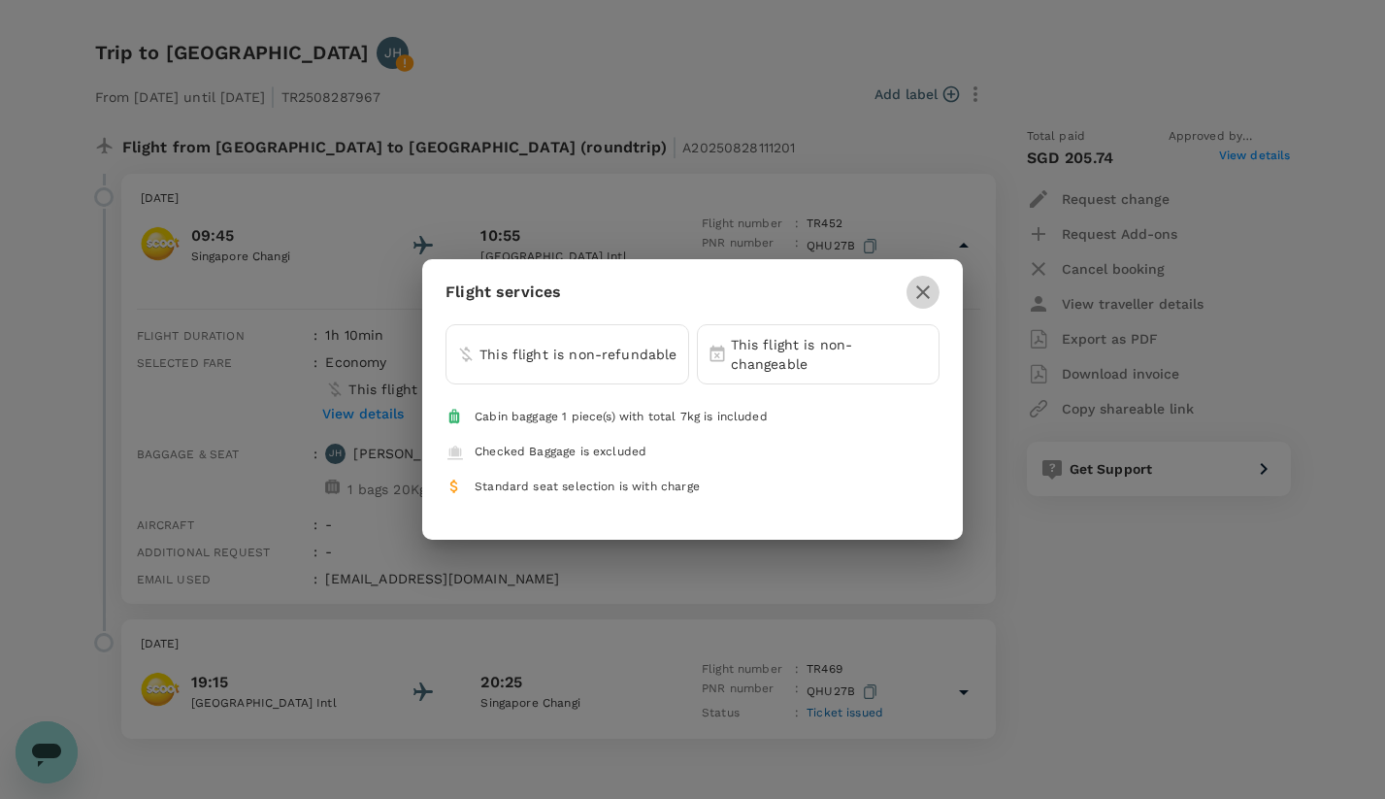
click at [918, 290] on icon "button" at bounding box center [923, 292] width 14 height 14
